Goal: Information Seeking & Learning: Learn about a topic

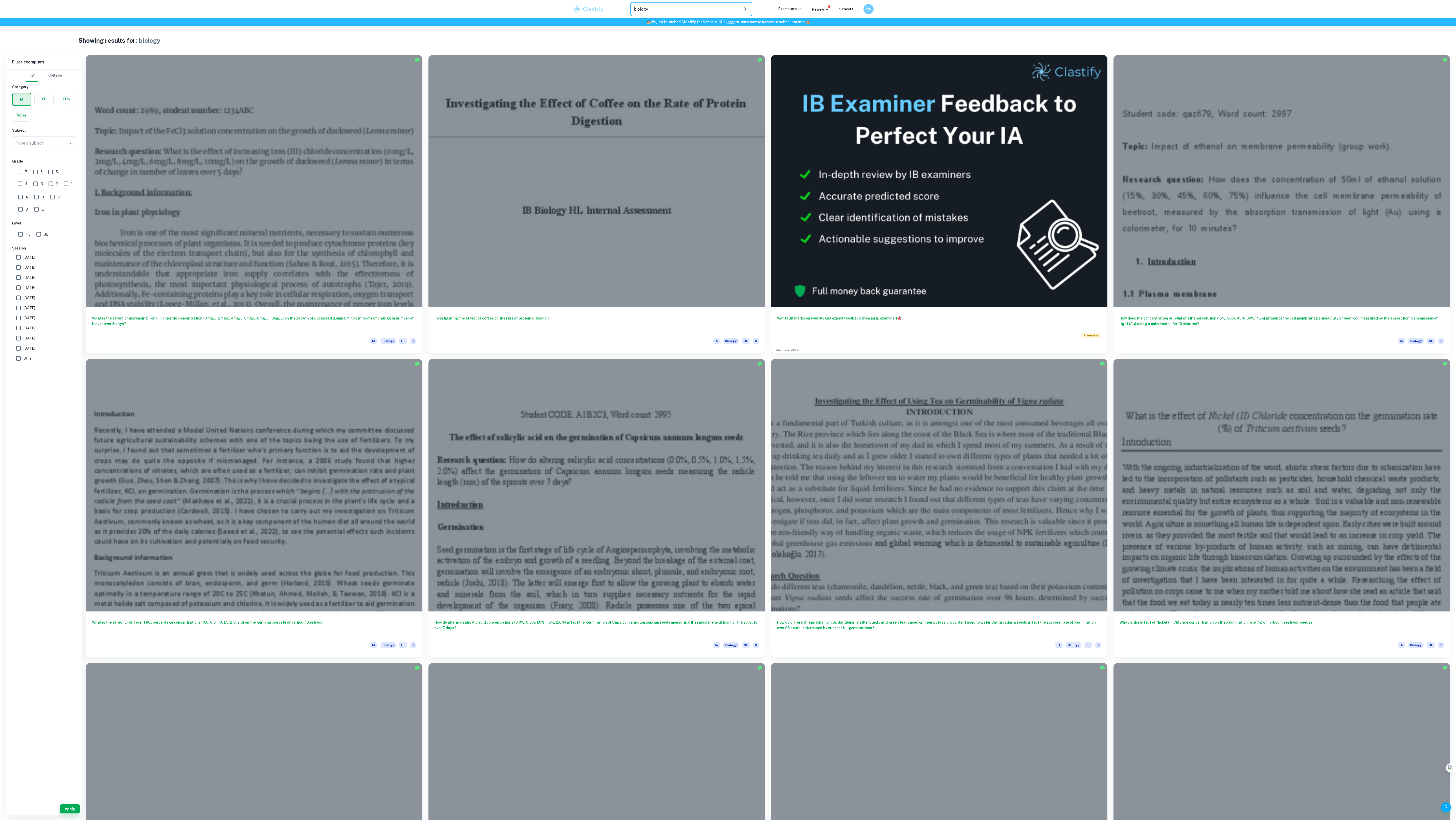
click at [649, 10] on input "biology" at bounding box center [684, 9] width 108 height 14
type input "biologyExtended essay english"
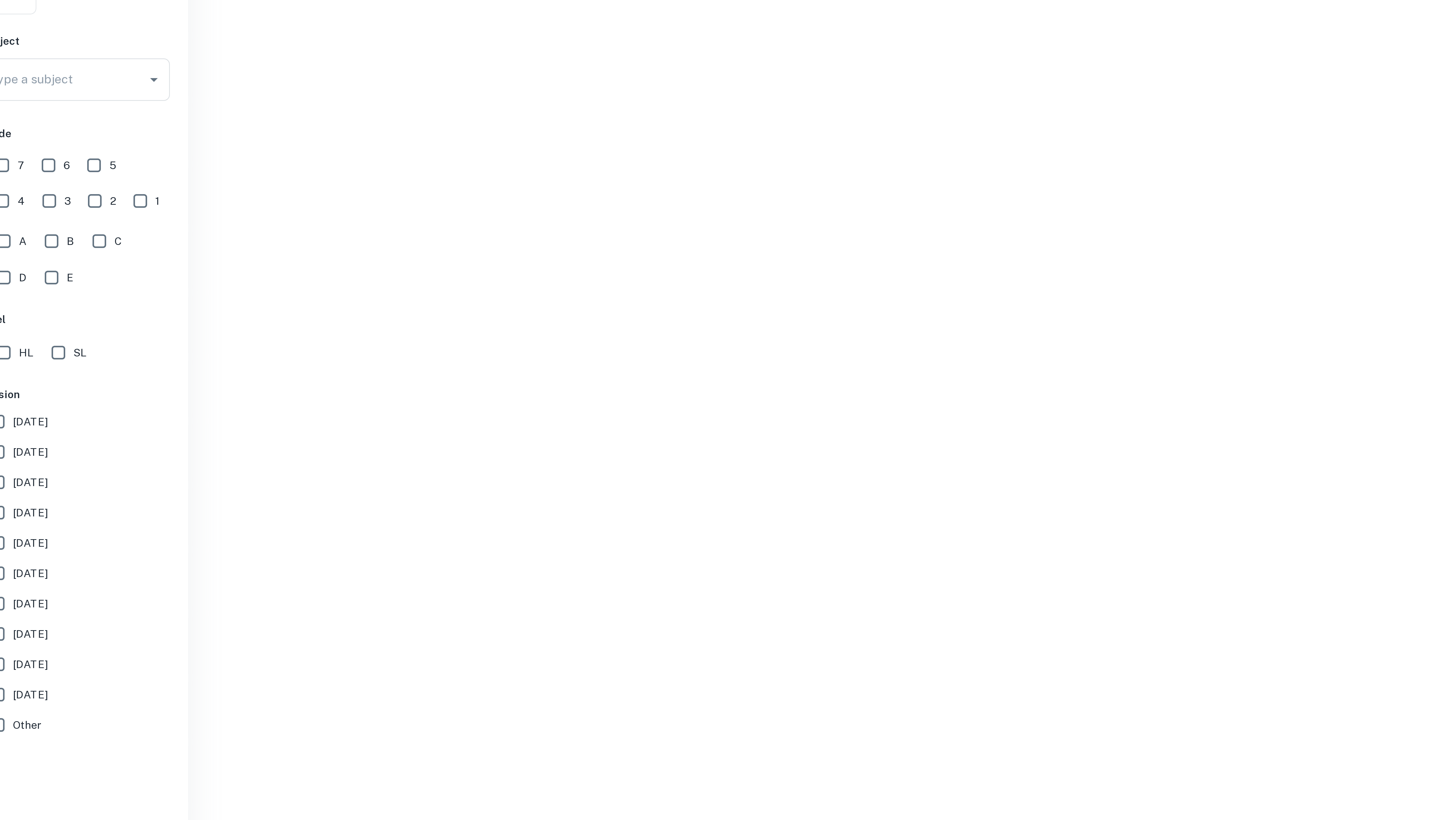
click at [23, 172] on input "7" at bounding box center [20, 172] width 10 height 10
checkbox input "true"
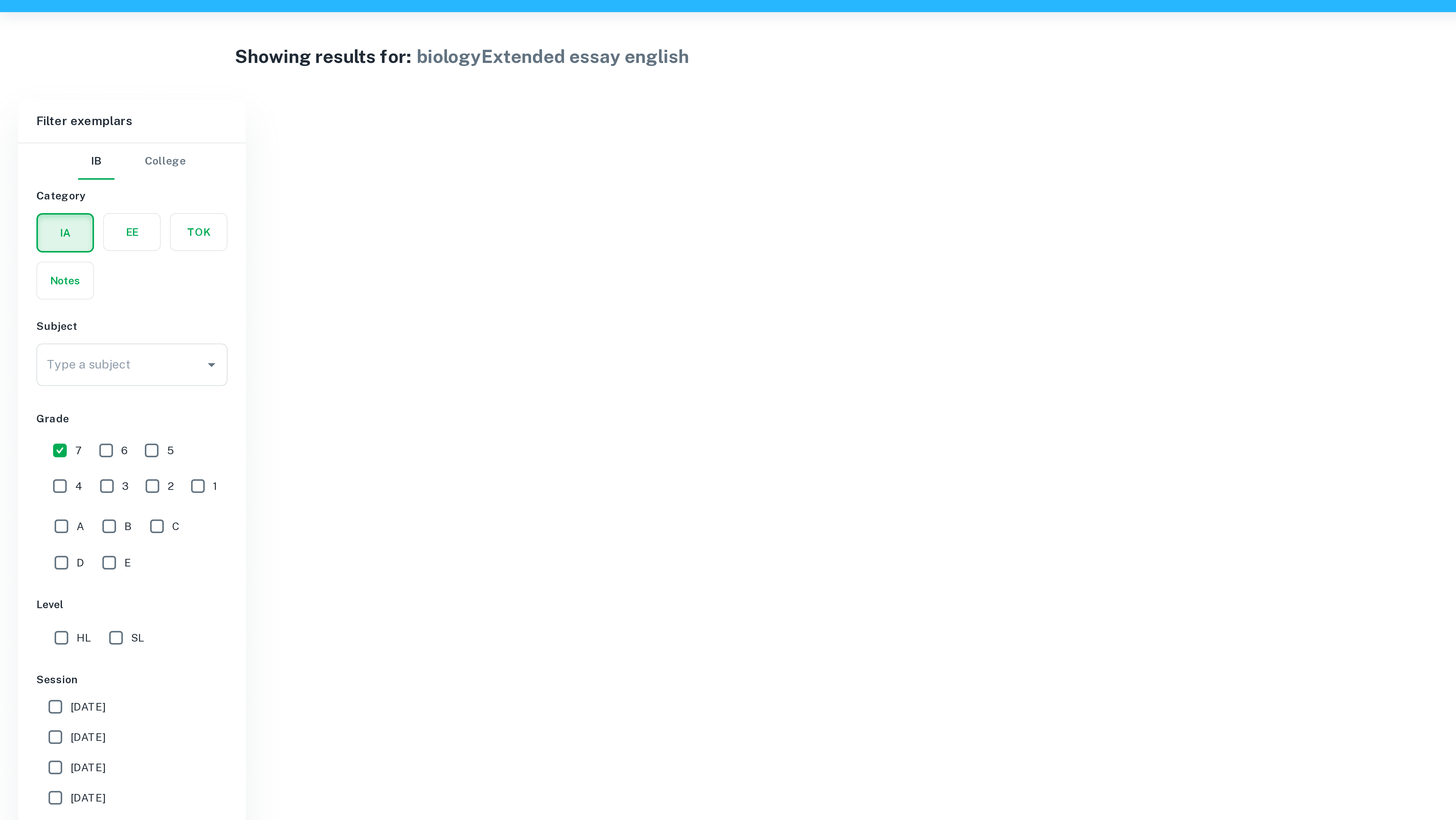
click at [41, 104] on label "button" at bounding box center [44, 99] width 19 height 12
click at [0, 0] on input "radio" at bounding box center [0, 0] width 0 height 0
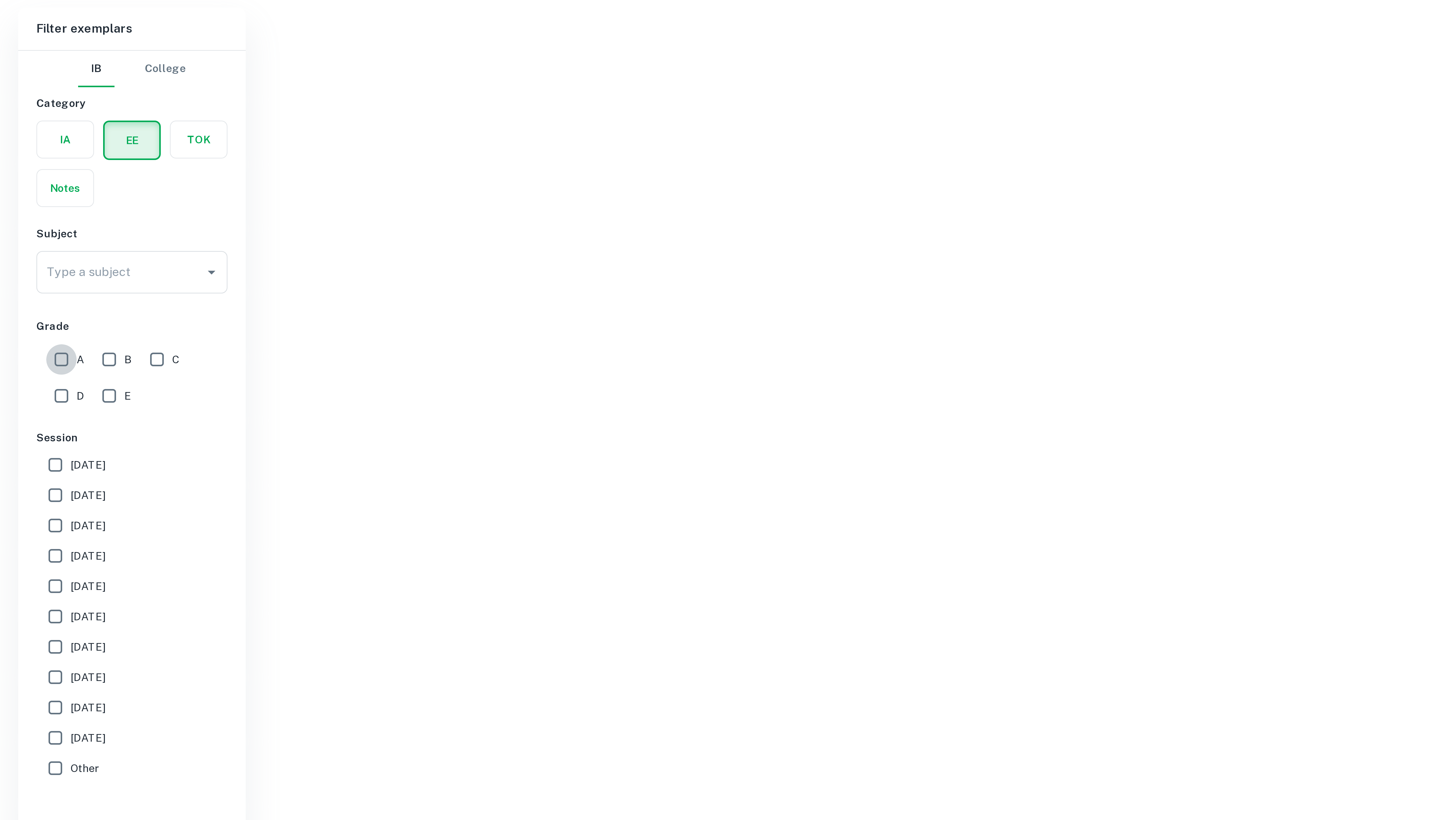
click at [23, 173] on input "A" at bounding box center [20, 172] width 10 height 10
checkbox input "true"
click at [57, 136] on div "Subject Type a subject Type a subject" at bounding box center [44, 140] width 64 height 25
click at [57, 142] on input "Type a subject" at bounding box center [40, 143] width 51 height 10
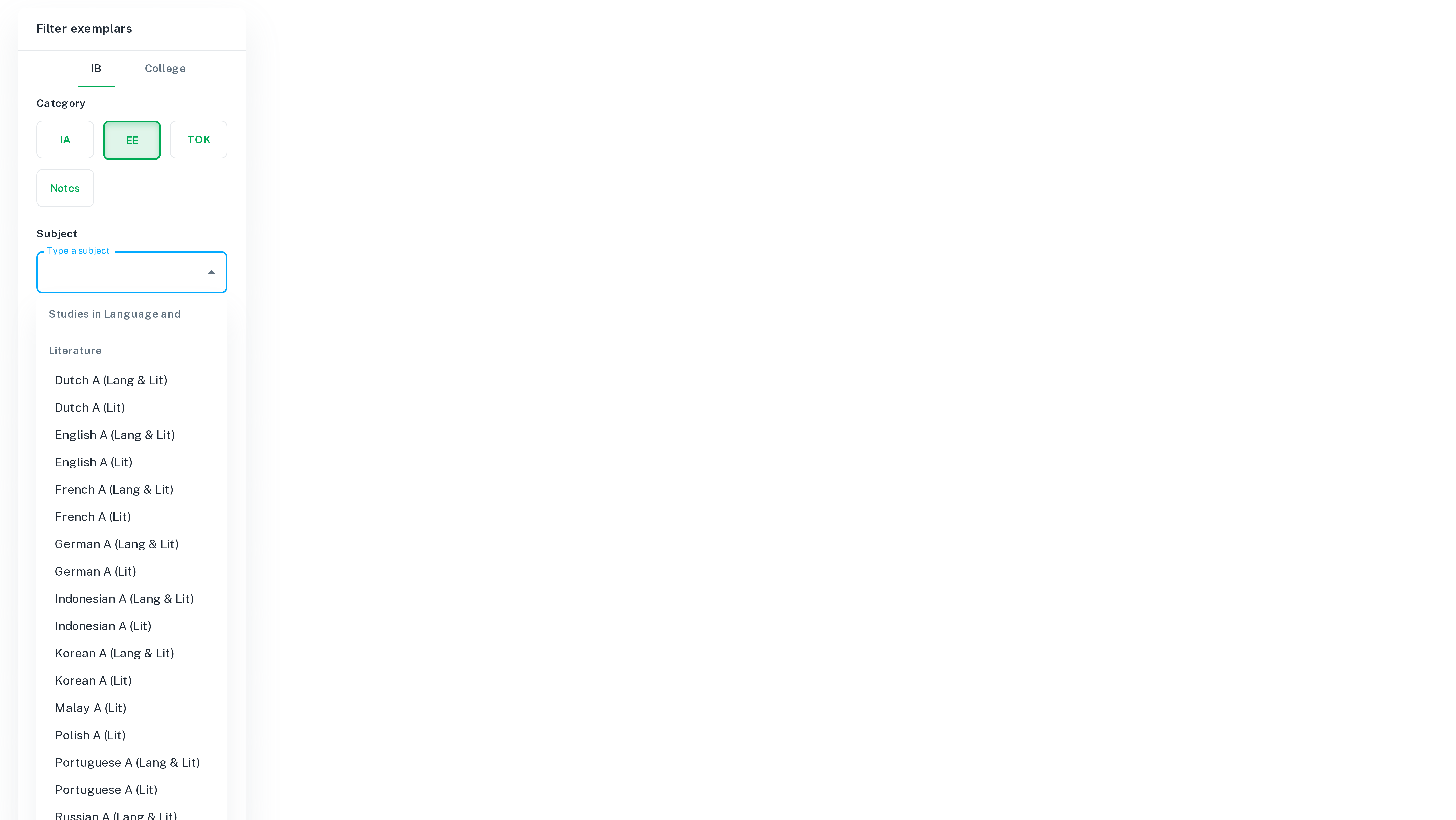
scroll to position [40, 0]
click at [40, 198] on li "English A (Lang & Lit)" at bounding box center [44, 197] width 64 height 9
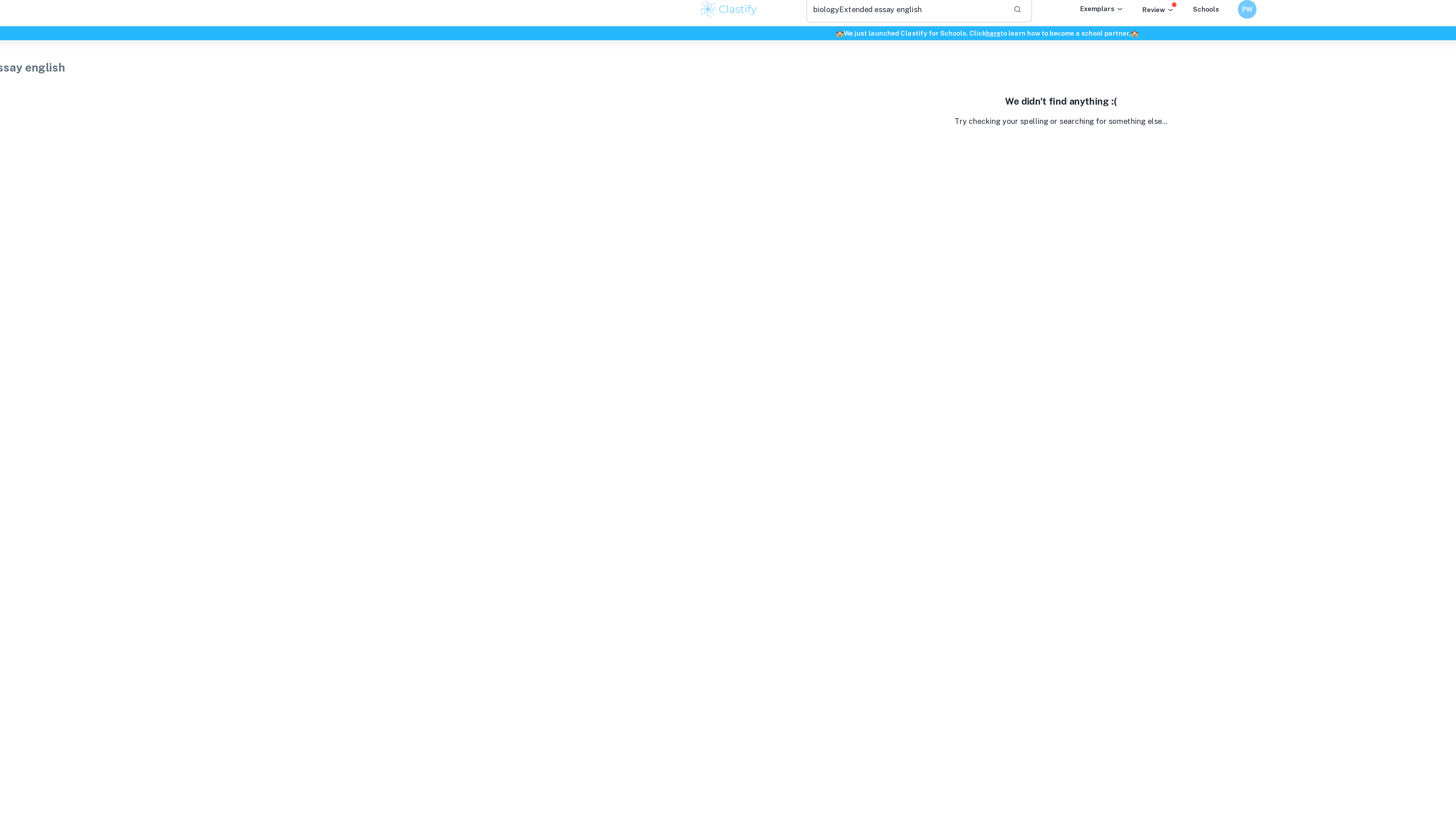
click at [745, 11] on icon "button" at bounding box center [744, 9] width 5 height 5
drag, startPoint x: 728, startPoint y: 11, endPoint x: 604, endPoint y: 13, distance: 124.0
click at [604, 13] on div "biologyExtended essay english ​ Exemplars Review Schools PW" at bounding box center [728, 9] width 323 height 14
type input "b"
type input "english ee"
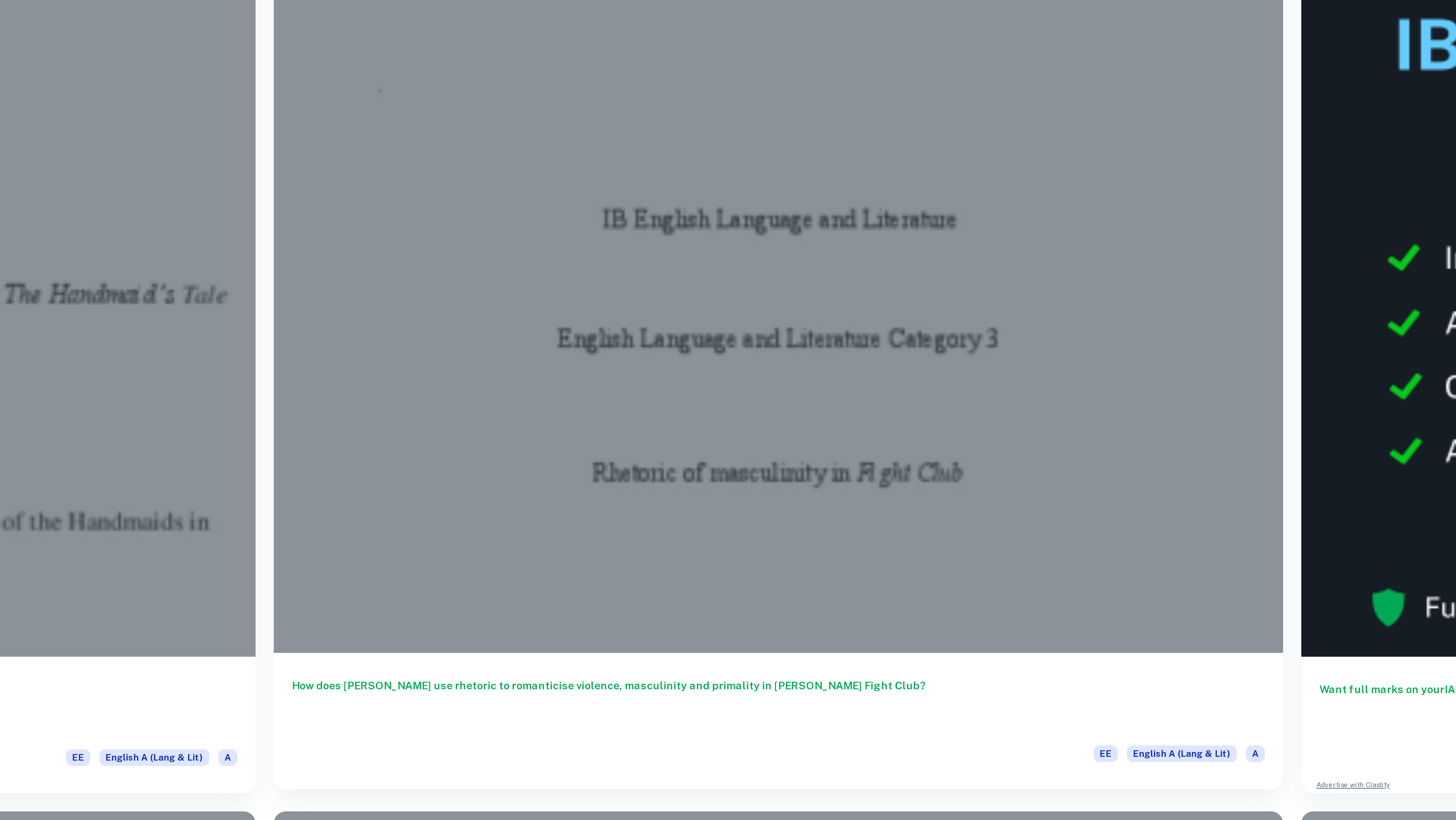
click at [567, 224] on div at bounding box center [596, 180] width 336 height 252
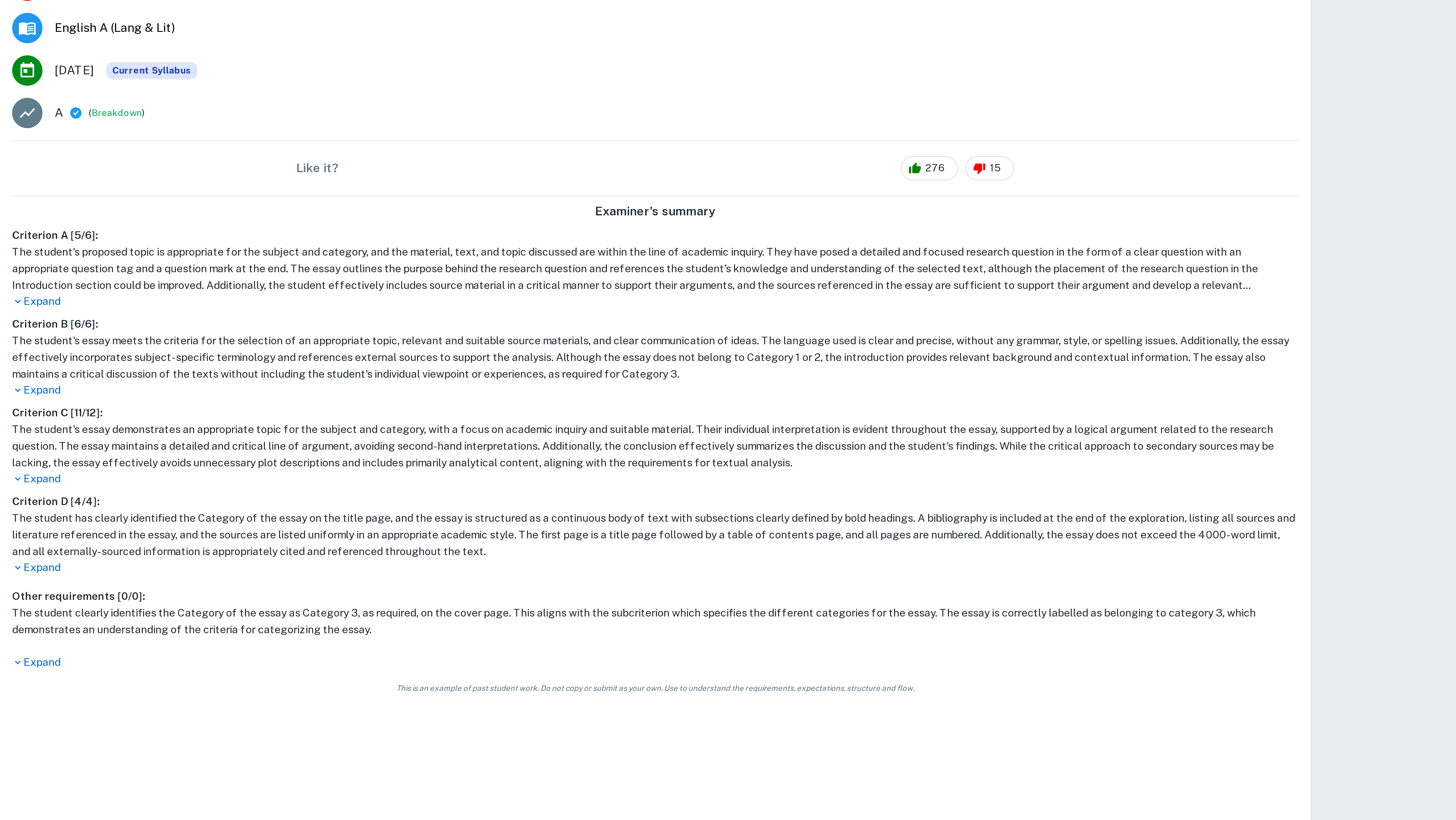
click at [16, 190] on p "Expand" at bounding box center [218, 189] width 428 height 5
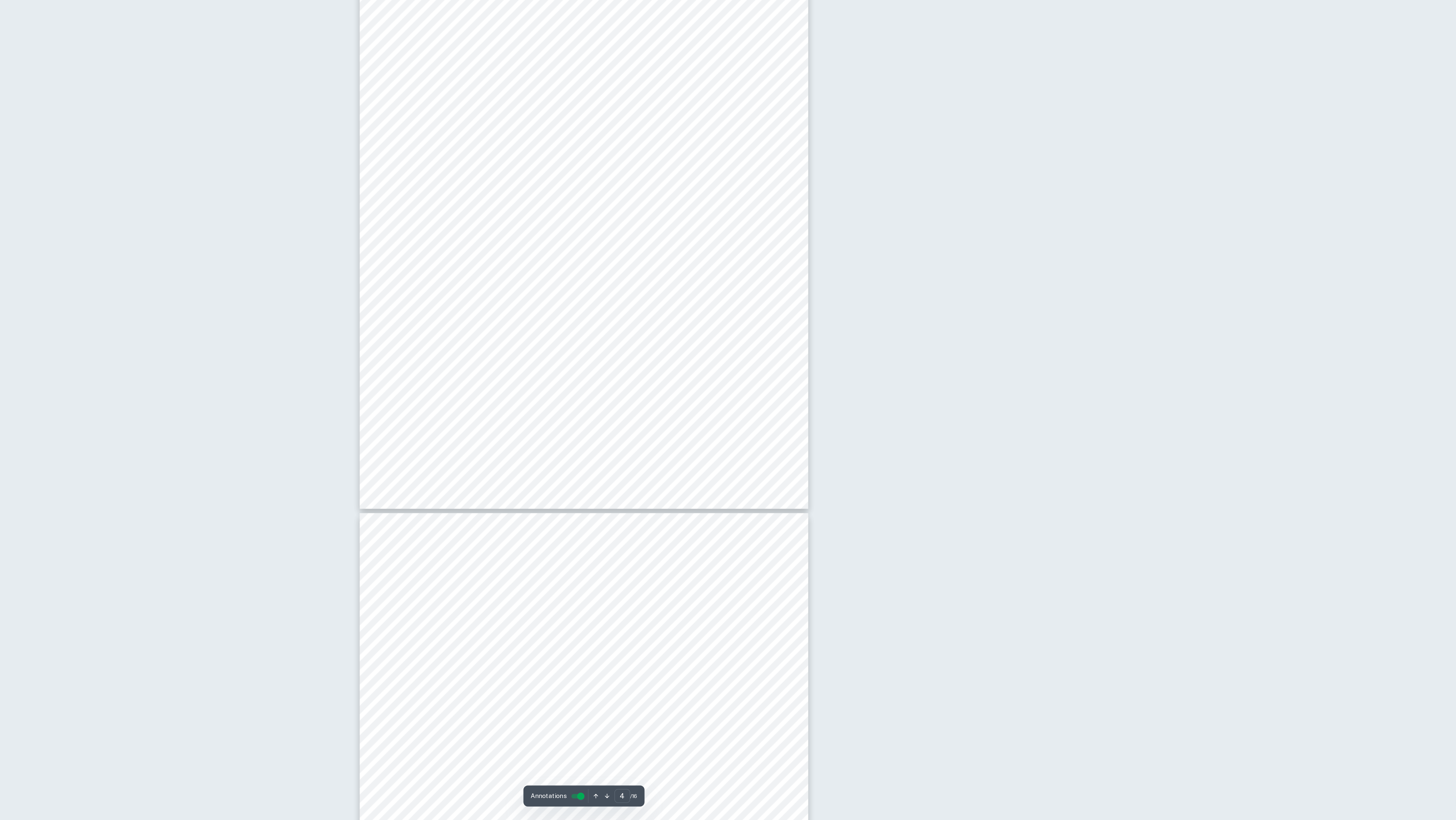
scroll to position [742, 0]
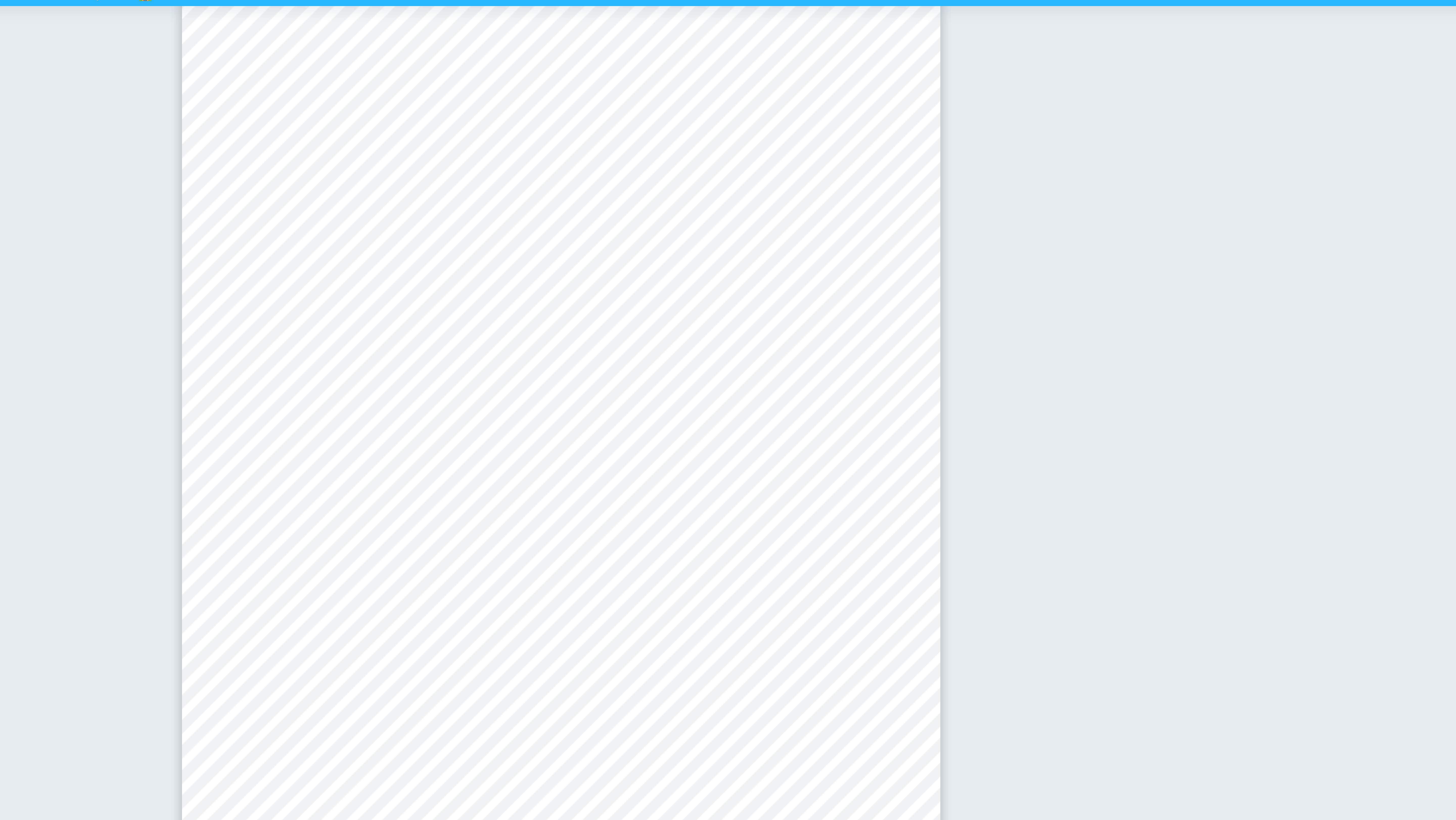
type input "3"
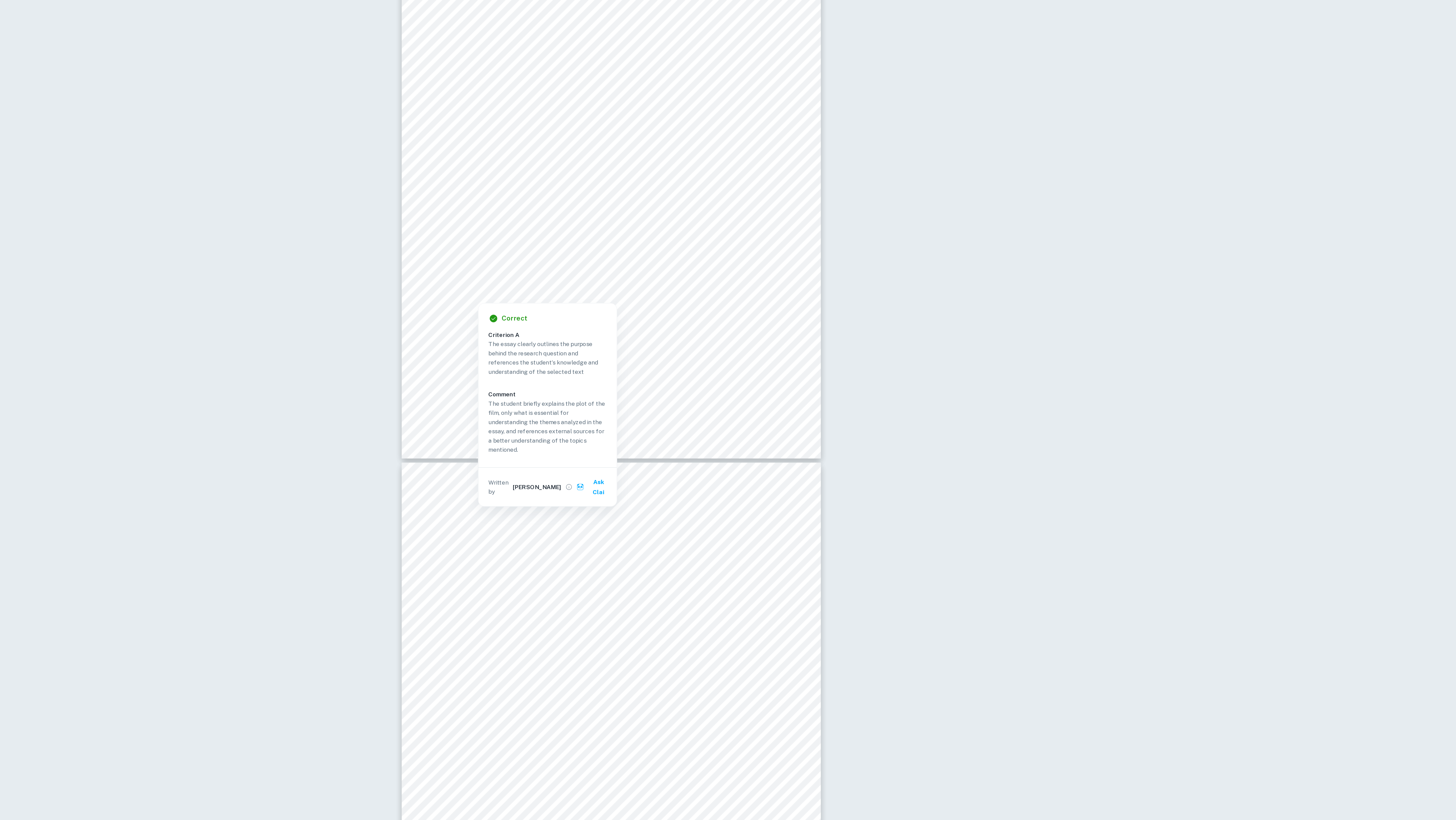
scroll to position [615, 0]
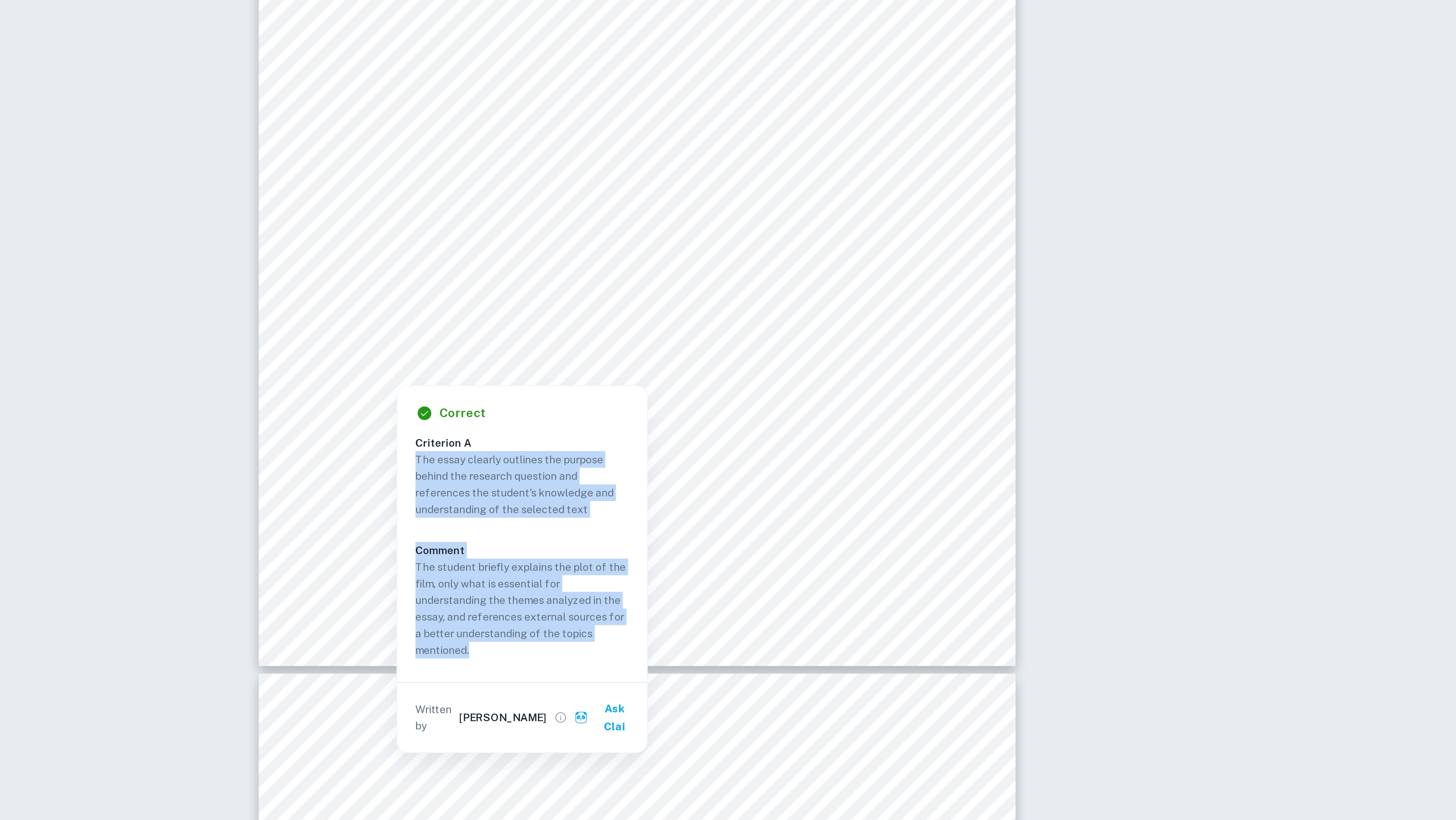
drag, startPoint x: 873, startPoint y: 373, endPoint x: 904, endPoint y: 436, distance: 70.2
click at [904, 436] on div "The essay clearly outlines the purpose behind the research question and referen…" at bounding box center [909, 405] width 75 height 70
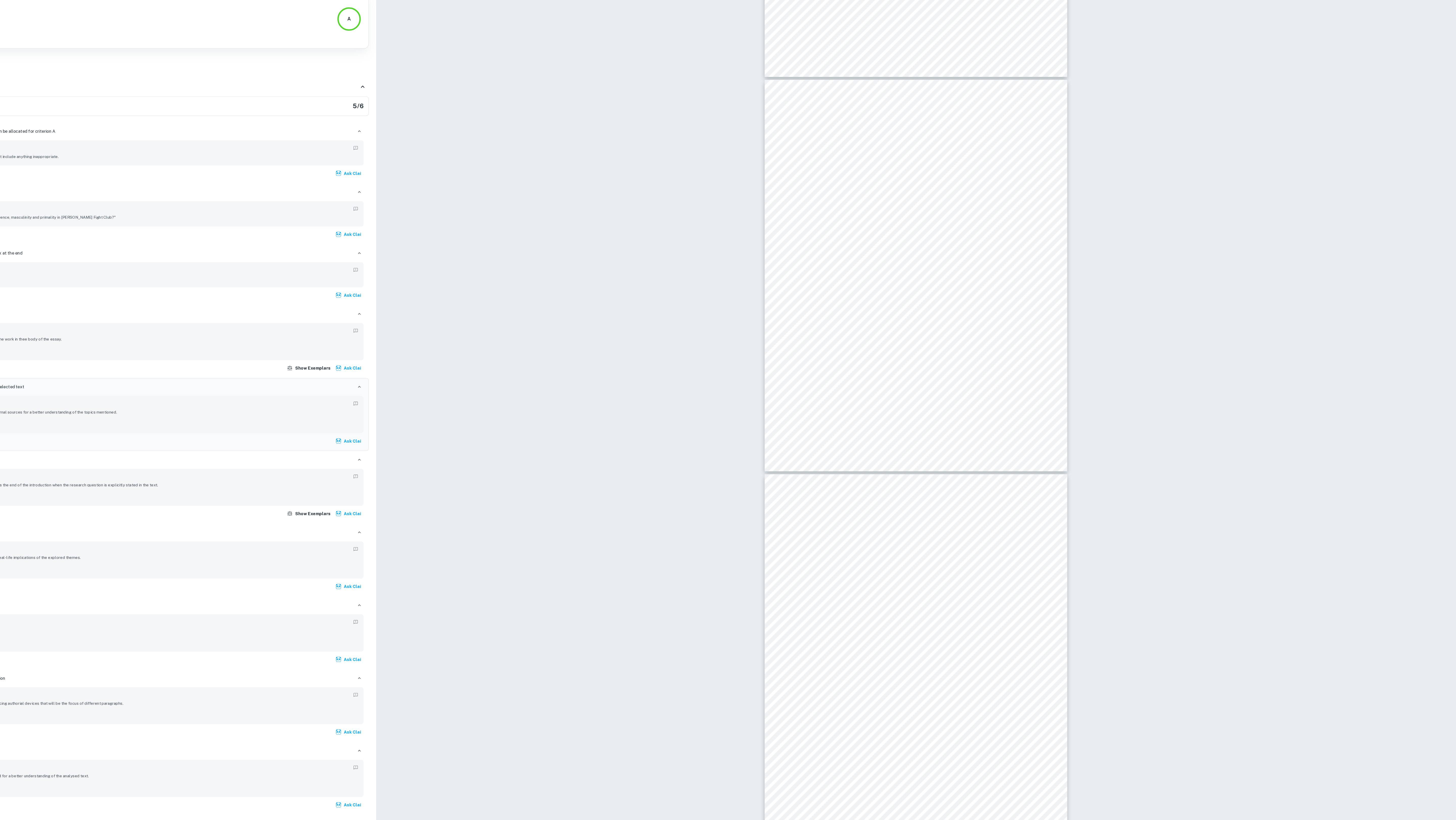
scroll to position [576, 0]
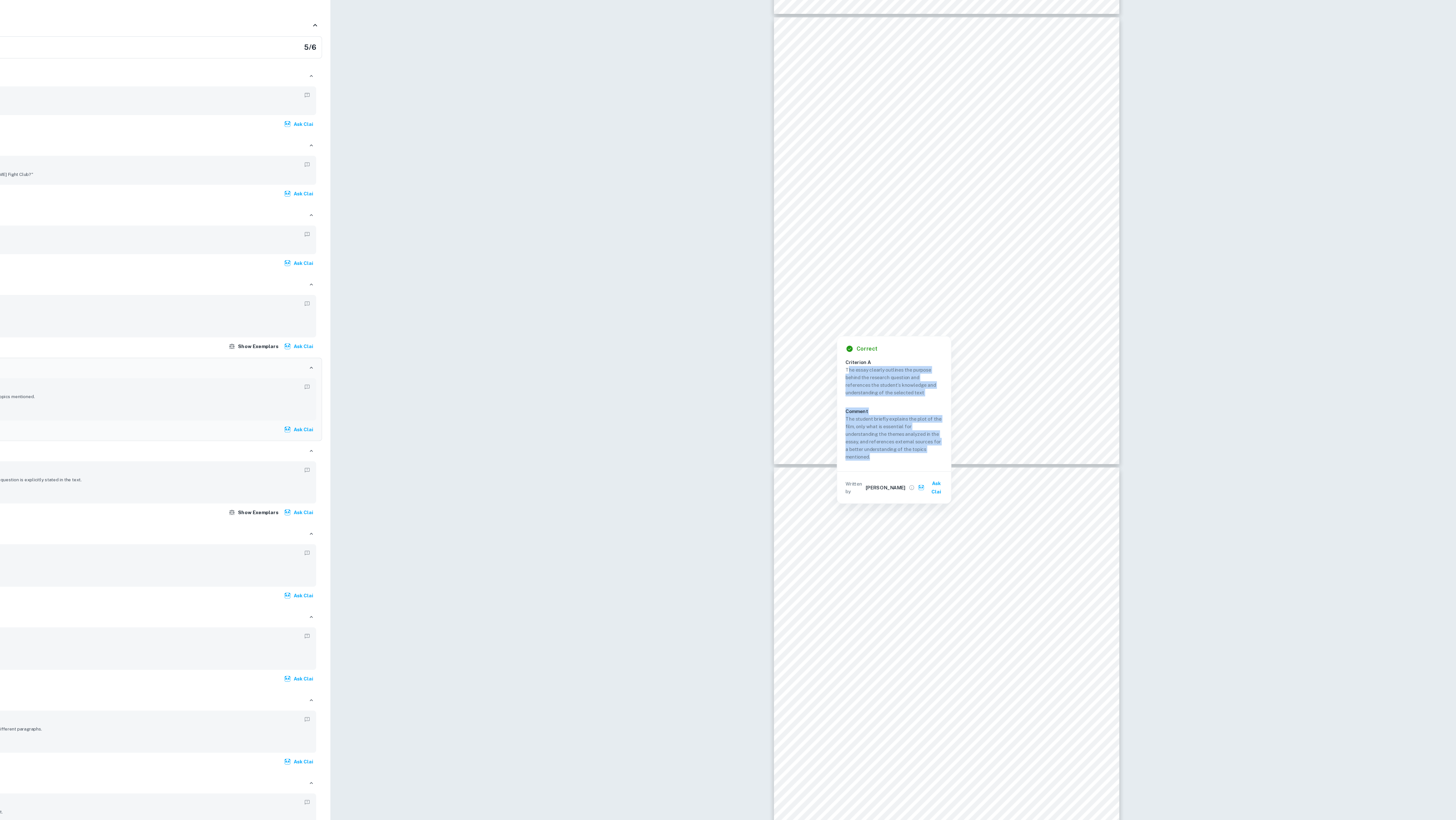
drag, startPoint x: 933, startPoint y: 372, endPoint x: 968, endPoint y: 435, distance: 72.1
click at [968, 435] on div "The essay clearly outlines the purpose behind the research question and referen…" at bounding box center [968, 404] width 75 height 70
click at [916, 375] on span "public property and, as a final act, exploding every credit card headquarter, e…" at bounding box center [1004, 378] width 193 height 5
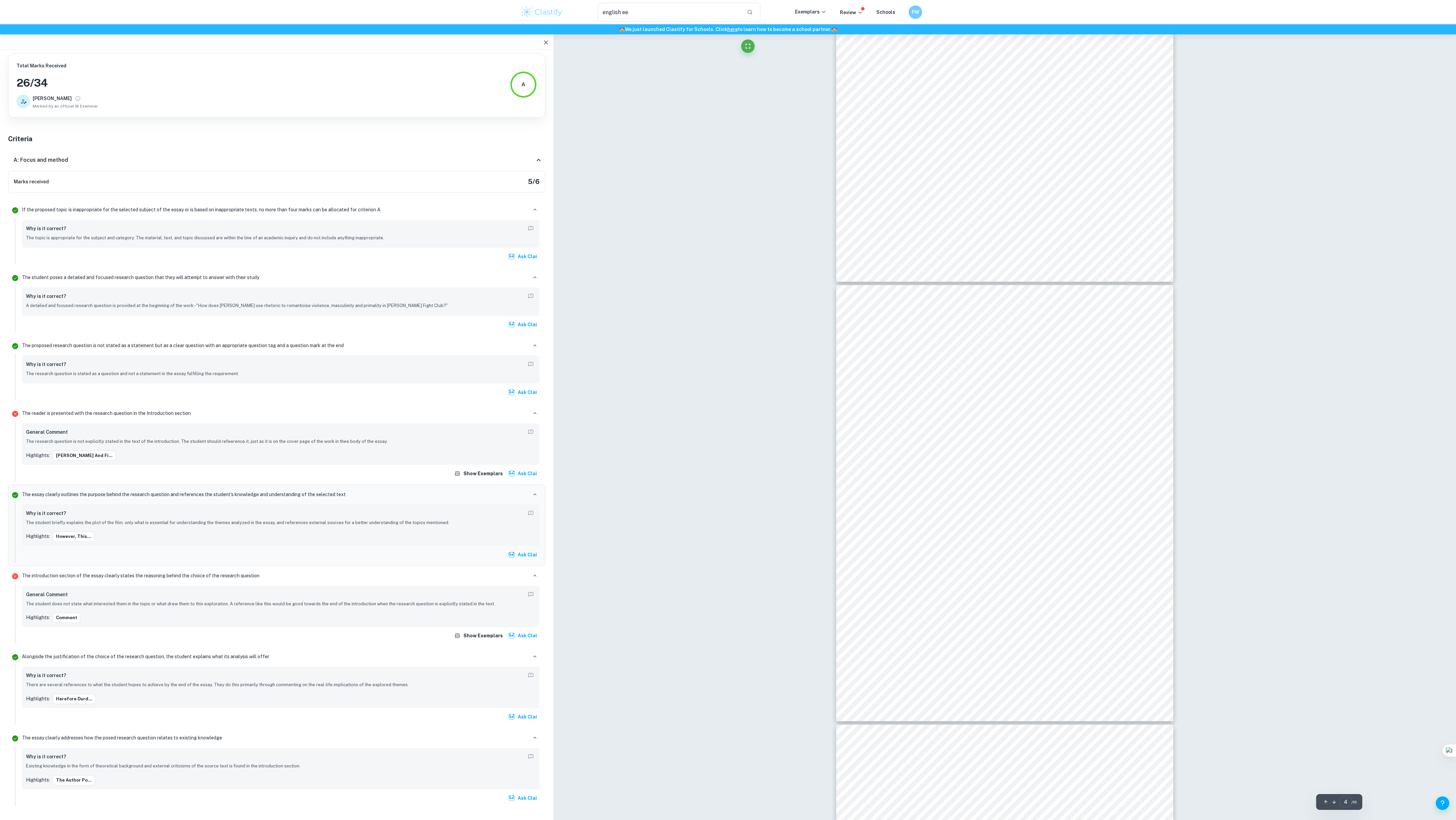
scroll to position [1134, 0]
drag, startPoint x: 907, startPoint y: 596, endPoint x: 869, endPoint y: 241, distance: 357.0
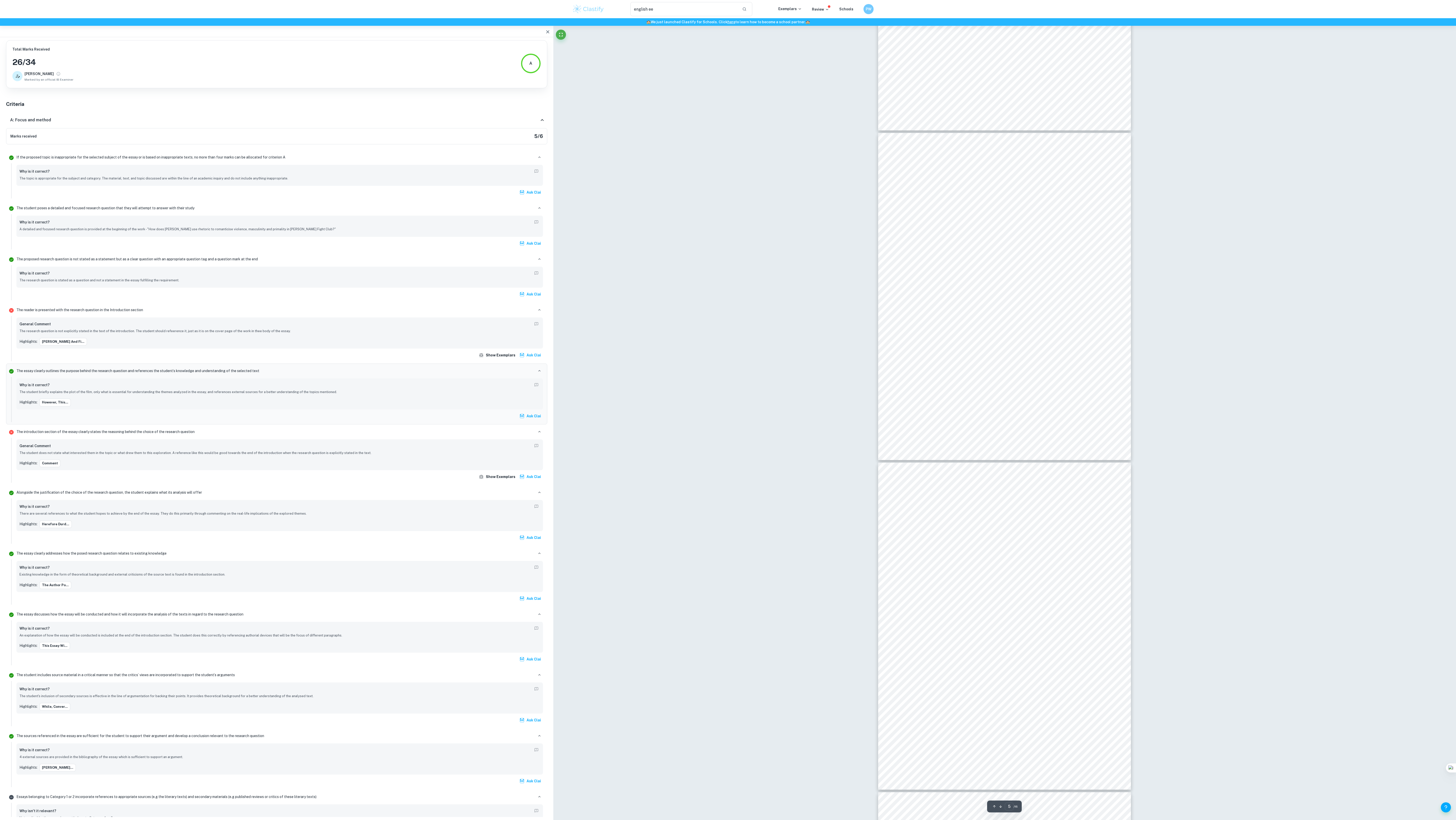
scroll to position [1262, 0]
type input "6"
